Goal: Task Accomplishment & Management: Complete application form

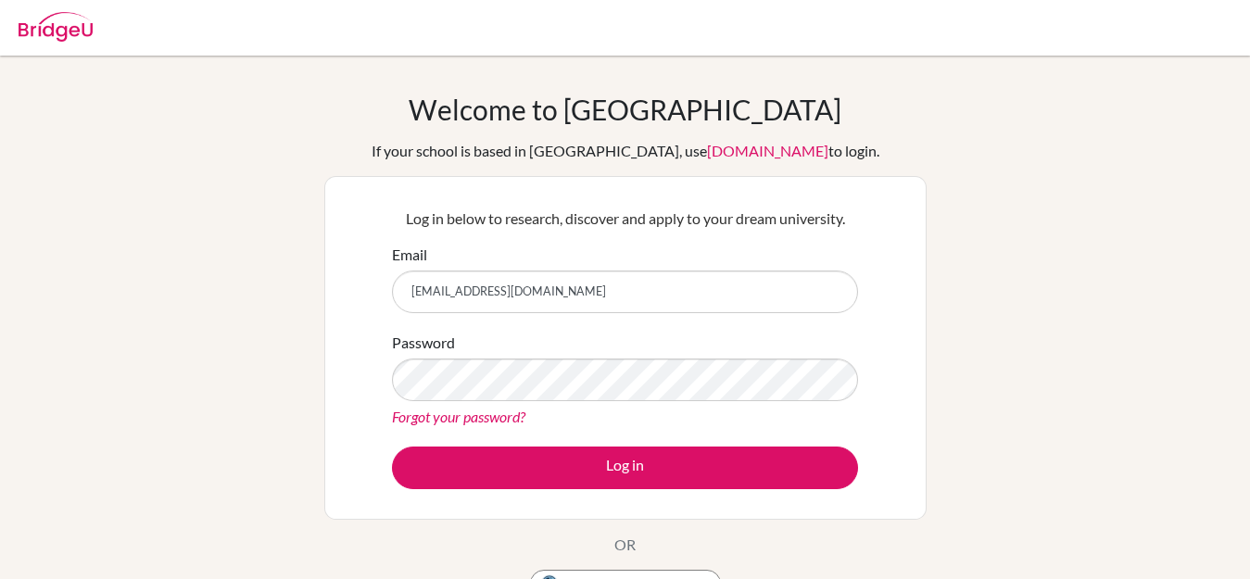
type input "[EMAIL_ADDRESS][DOMAIN_NAME]"
click at [580, 391] on div "Password Forgot your password?" at bounding box center [625, 380] width 466 height 96
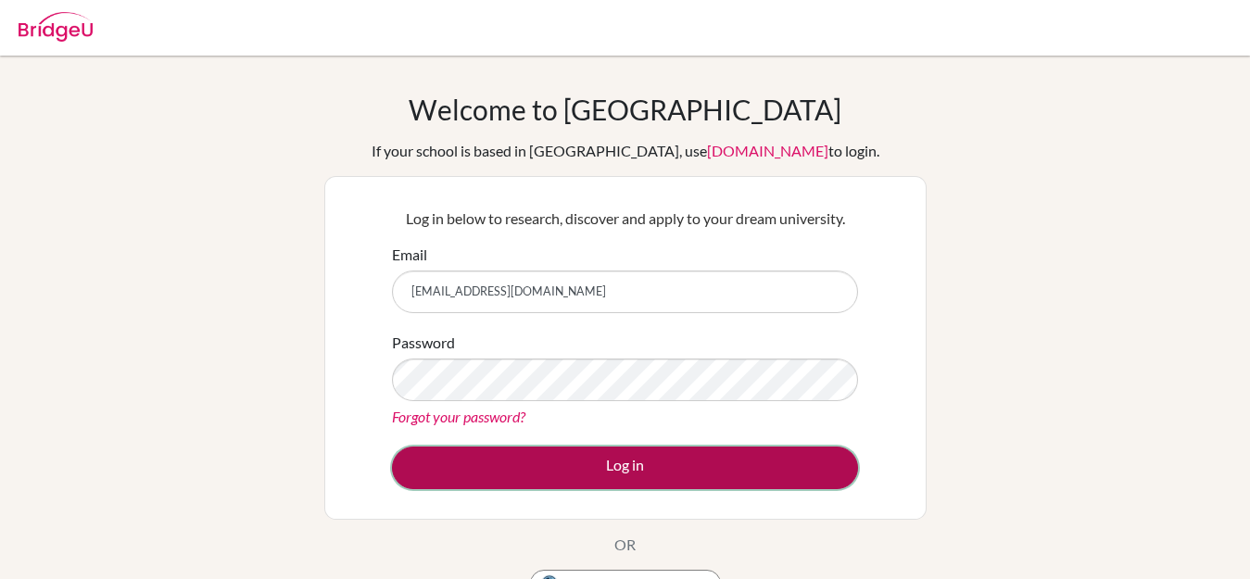
click at [649, 462] on button "Log in" at bounding box center [625, 468] width 466 height 43
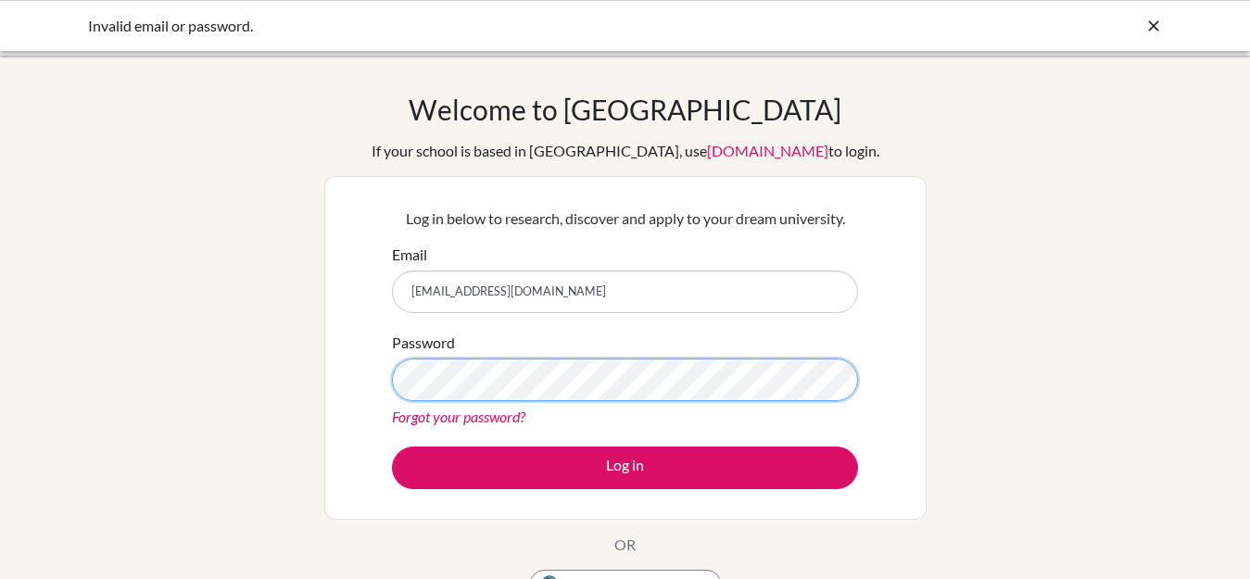
click at [355, 397] on div "Log in below to research, discover and apply to your dream university. Email [E…" at bounding box center [625, 348] width 602 height 344
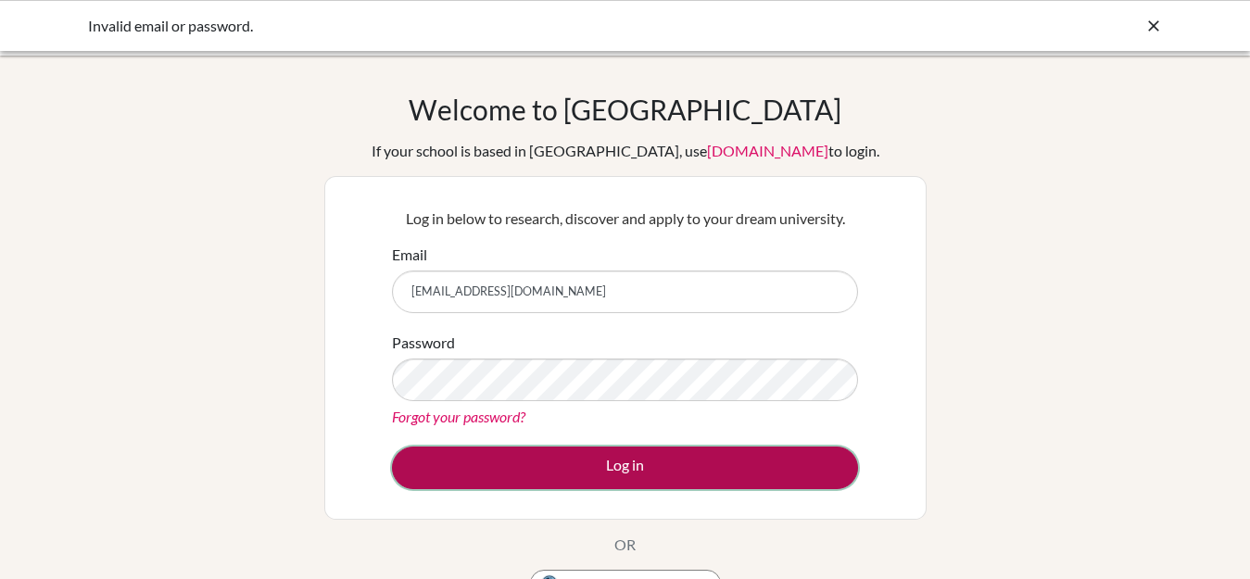
click at [642, 480] on button "Log in" at bounding box center [625, 468] width 466 height 43
